Goal: Task Accomplishment & Management: Use online tool/utility

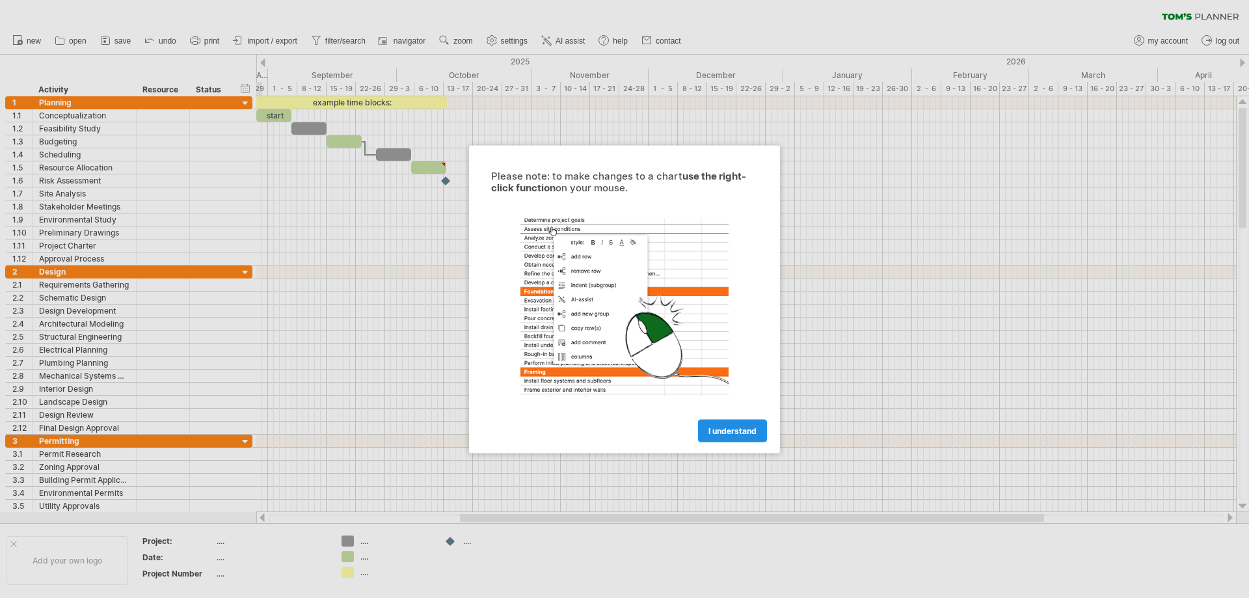
click at [732, 435] on span "I understand" at bounding box center [732, 430] width 48 height 10
click at [719, 436] on link "I understand" at bounding box center [732, 430] width 69 height 23
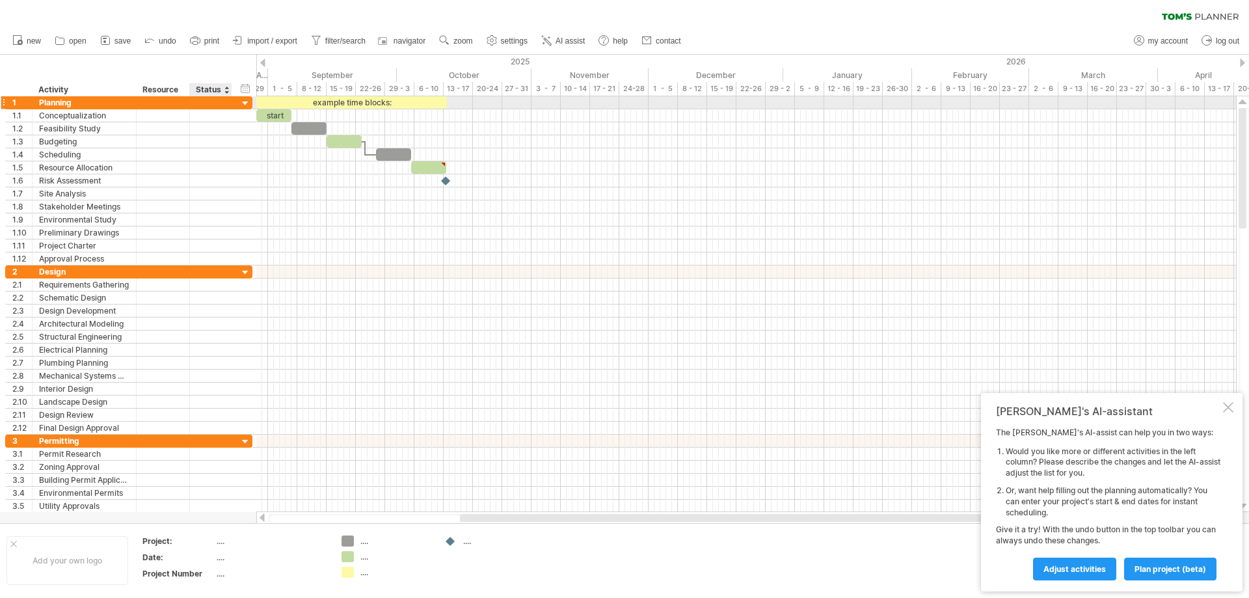
click at [248, 101] on div at bounding box center [245, 104] width 12 height 12
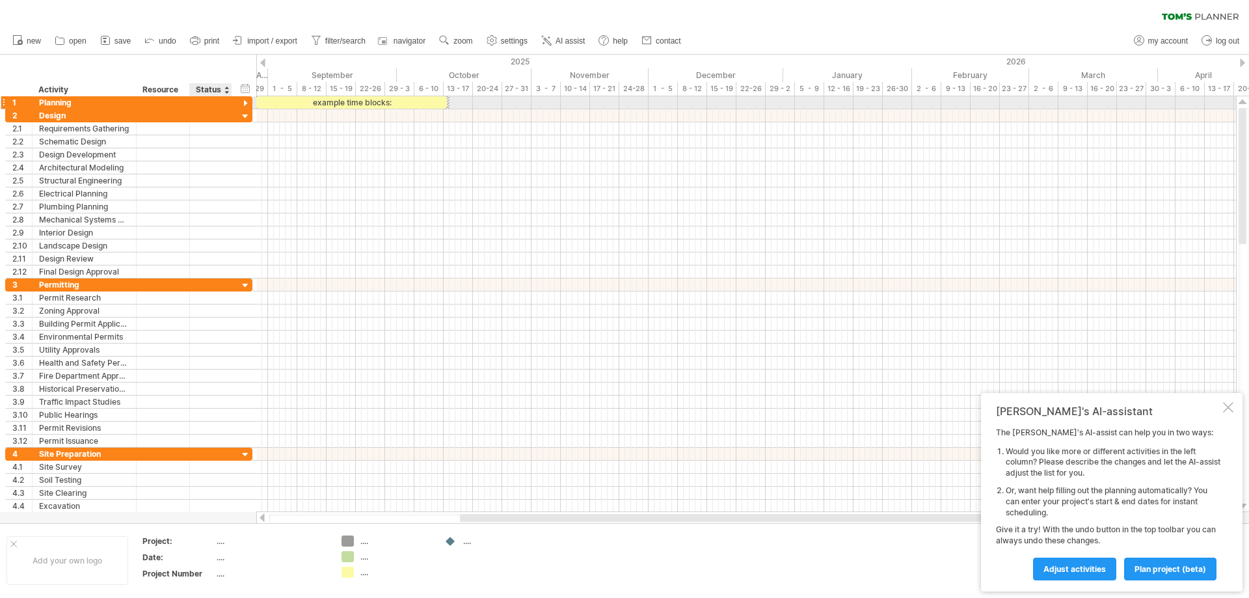
click at [248, 101] on div at bounding box center [245, 104] width 12 height 12
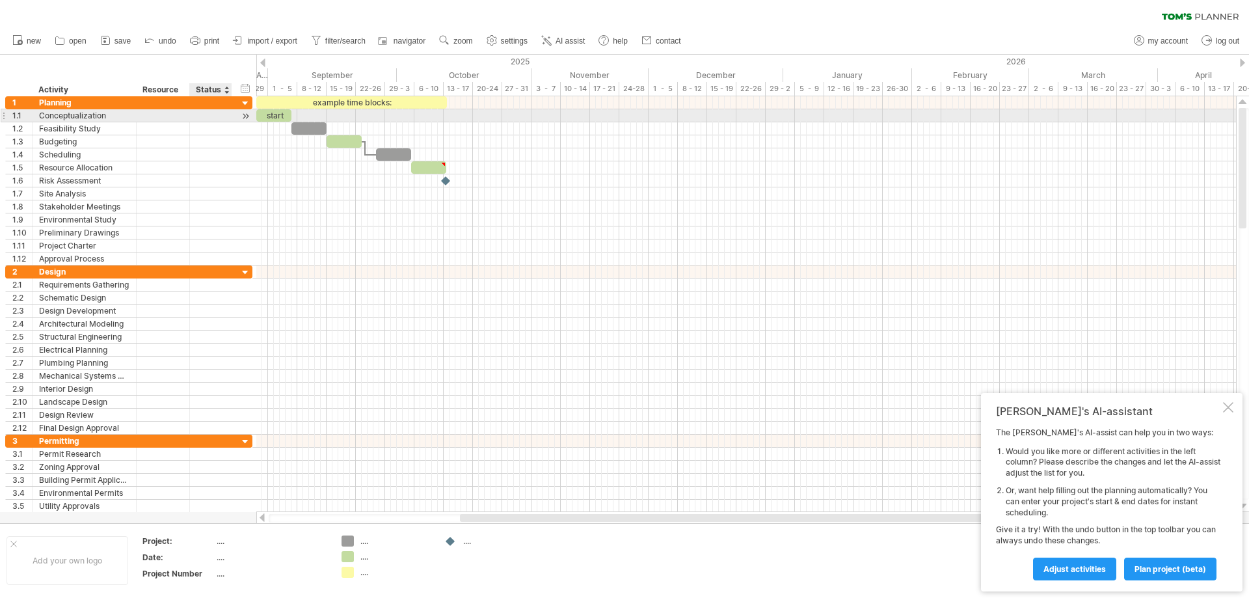
click at [247, 114] on div at bounding box center [245, 116] width 12 height 14
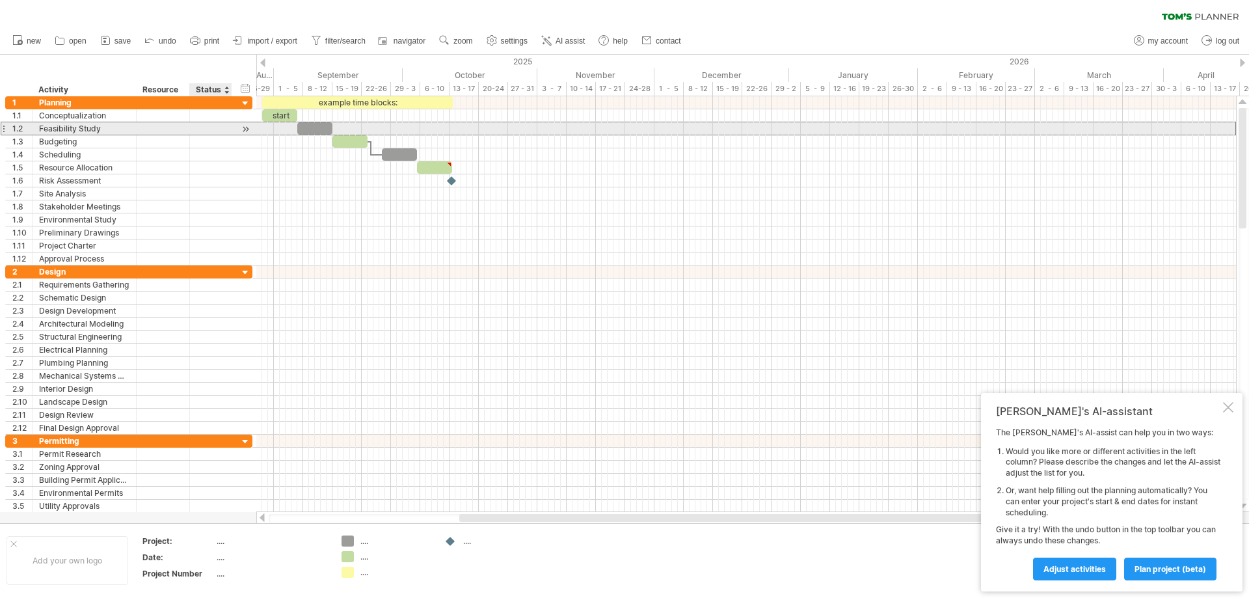
click at [215, 122] on div at bounding box center [210, 128] width 29 height 12
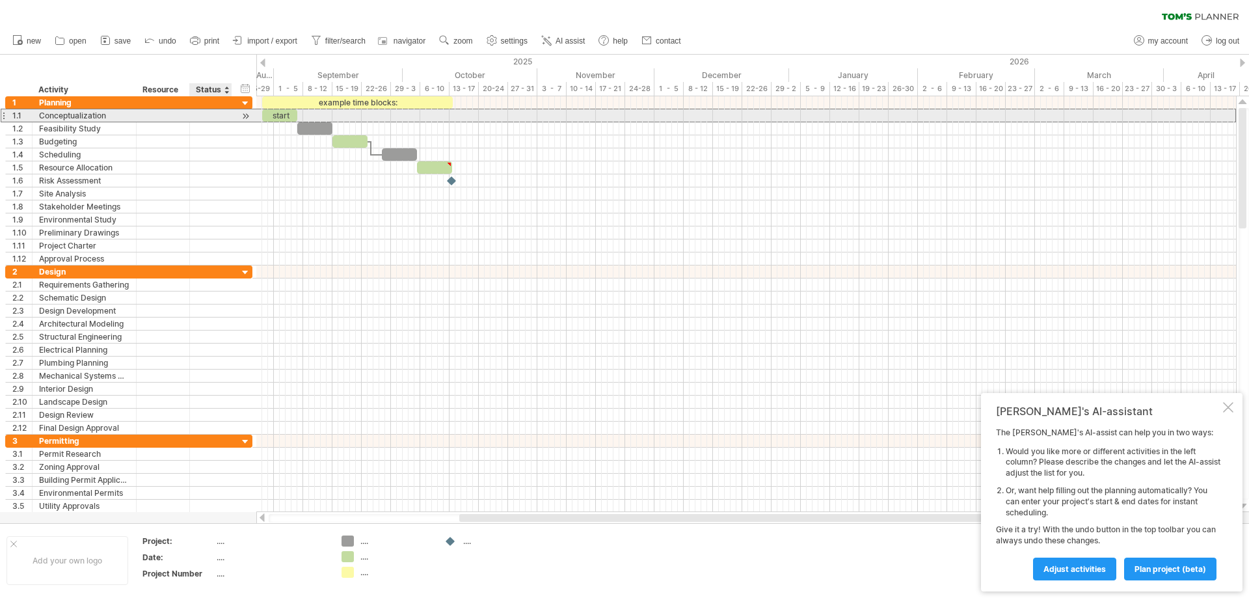
click at [211, 111] on div at bounding box center [210, 115] width 29 height 12
